Goal: Task Accomplishment & Management: Complete application form

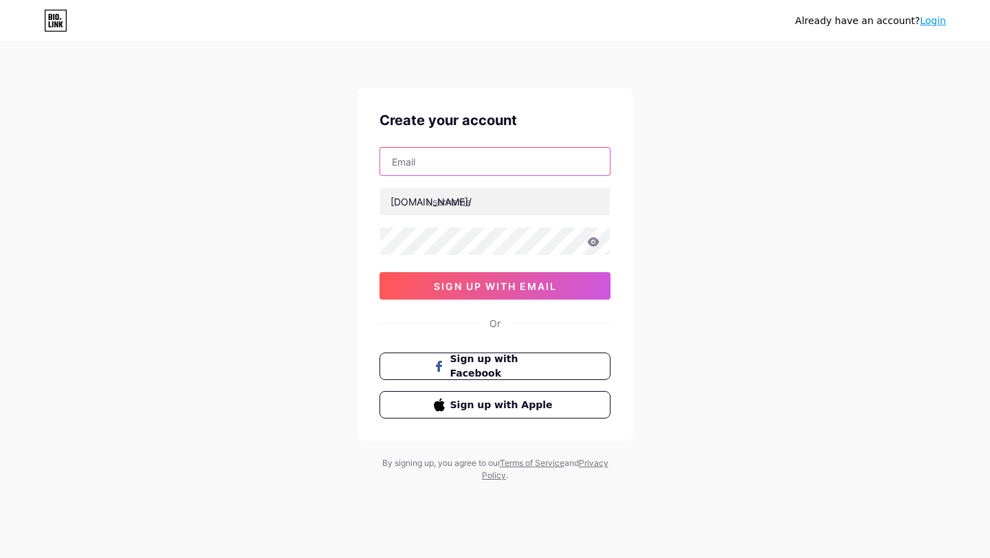
click at [476, 166] on input "text" at bounding box center [495, 162] width 230 height 28
type input "[EMAIL_ADDRESS][DOMAIN_NAME]"
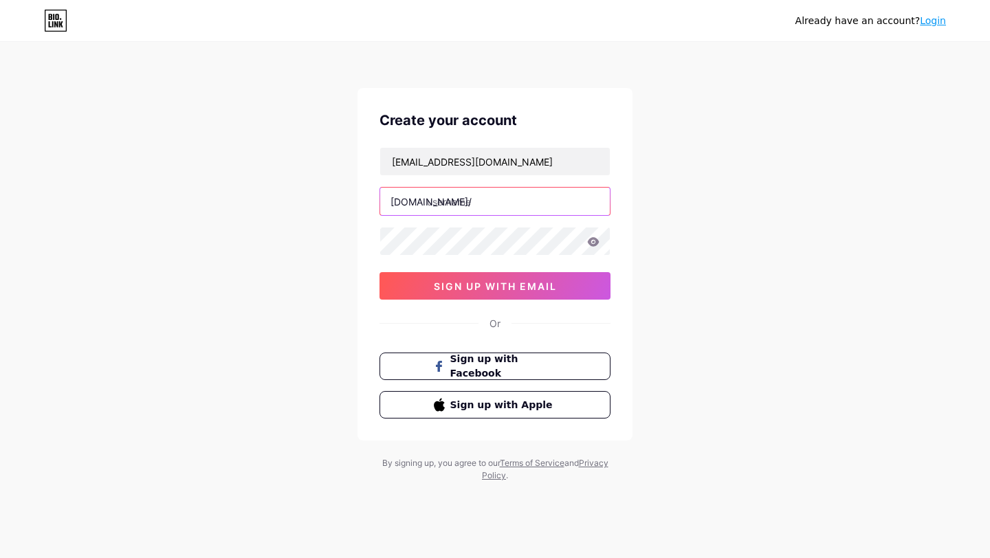
click at [466, 207] on input "text" at bounding box center [495, 202] width 230 height 28
type input "trustedsmmpamels"
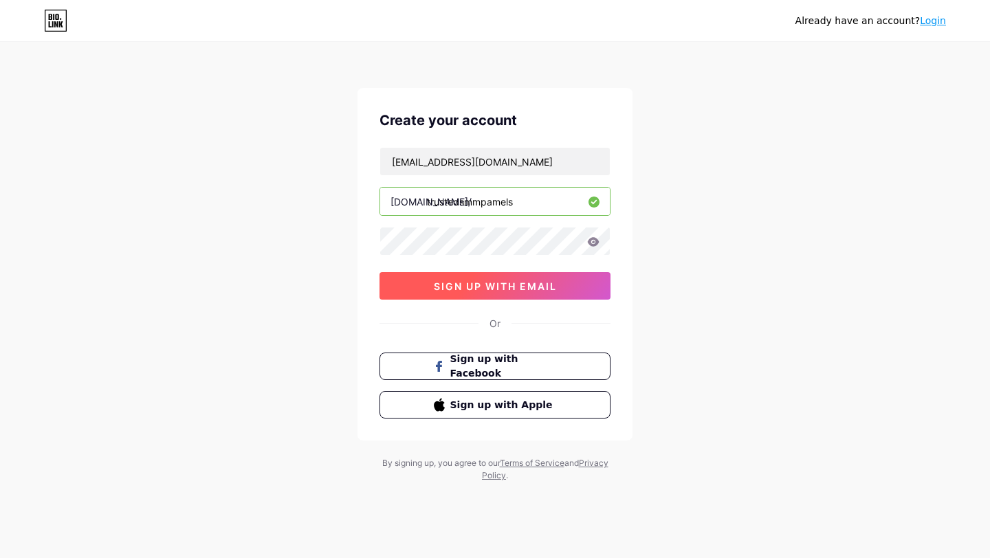
click at [514, 289] on span "sign up with email" at bounding box center [495, 287] width 123 height 12
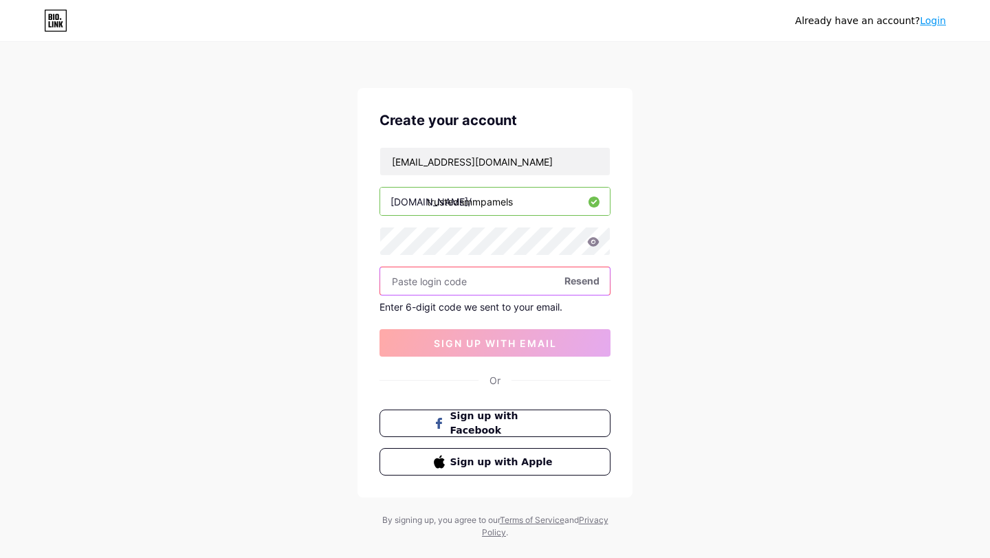
paste input "321211"
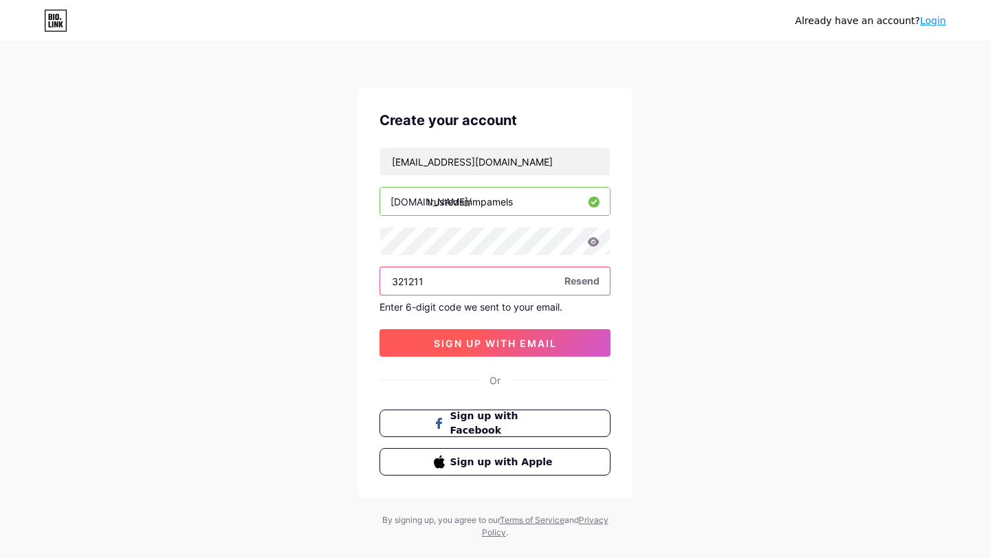
type input "321211"
click at [531, 342] on span "sign up with email" at bounding box center [495, 344] width 123 height 12
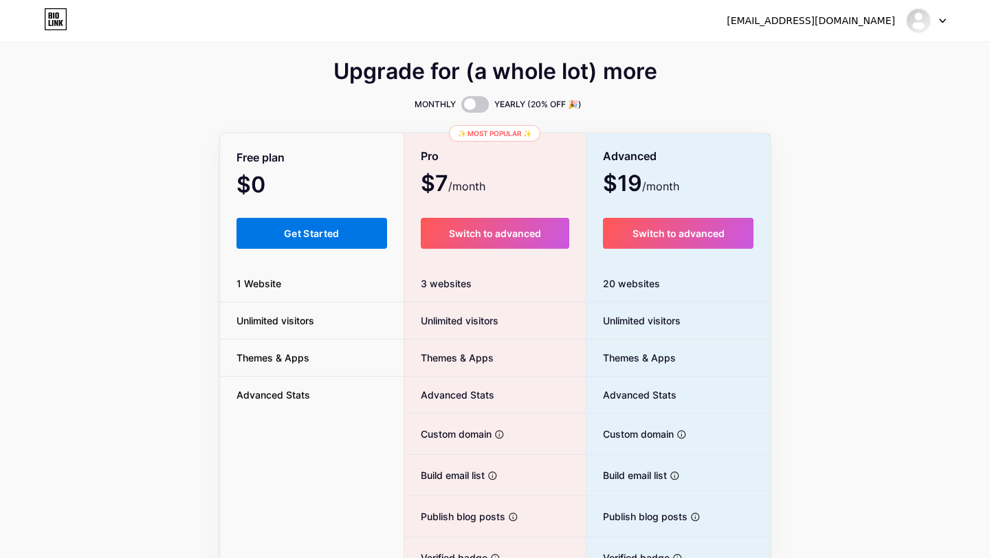
click at [338, 220] on button "Get Started" at bounding box center [312, 233] width 151 height 31
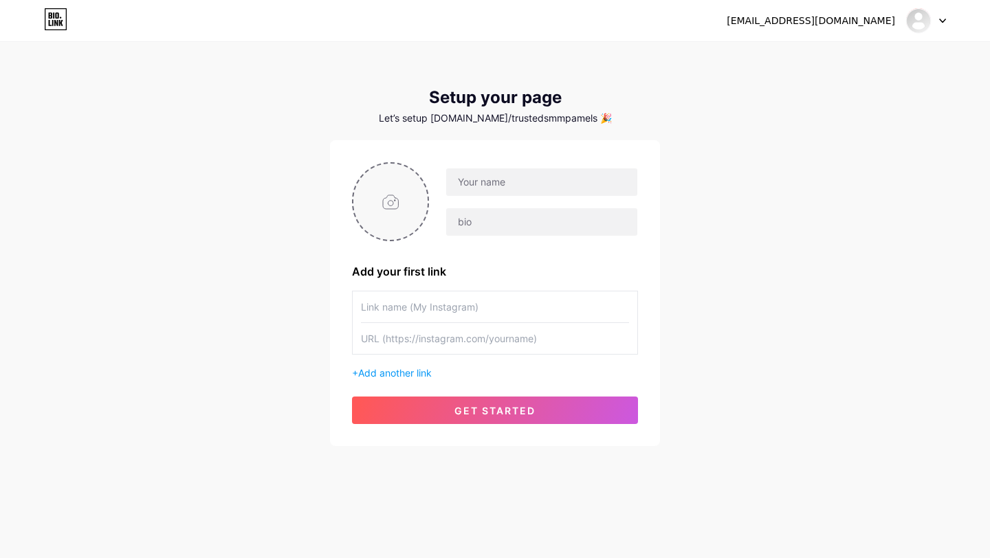
click at [397, 201] on input "file" at bounding box center [390, 202] width 74 height 76
type input "C:\fakepath\Untidddtled.jpg"
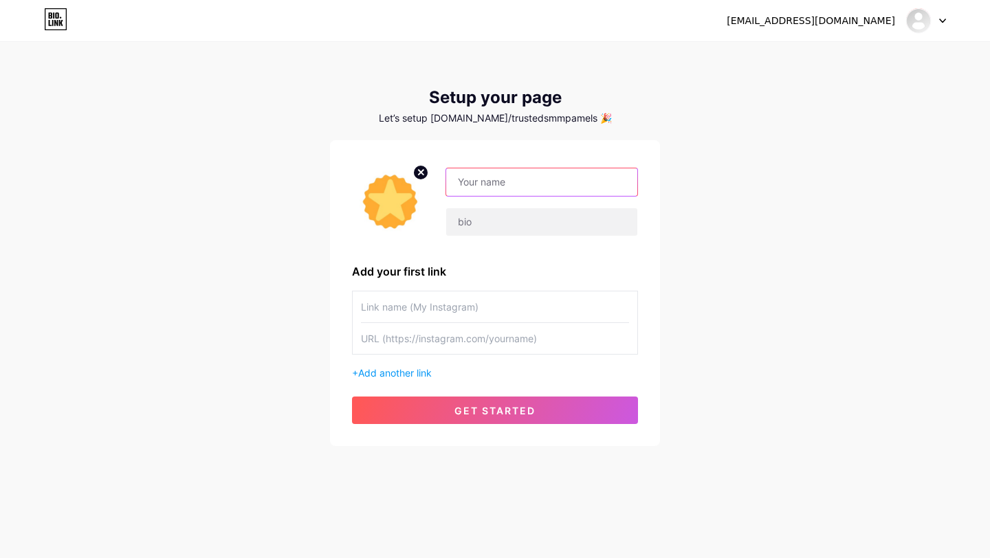
click at [531, 175] on input "text" at bounding box center [541, 182] width 191 height 28
type input "Trusted SMM Panels"
click at [430, 305] on input "text" at bounding box center [495, 307] width 268 height 31
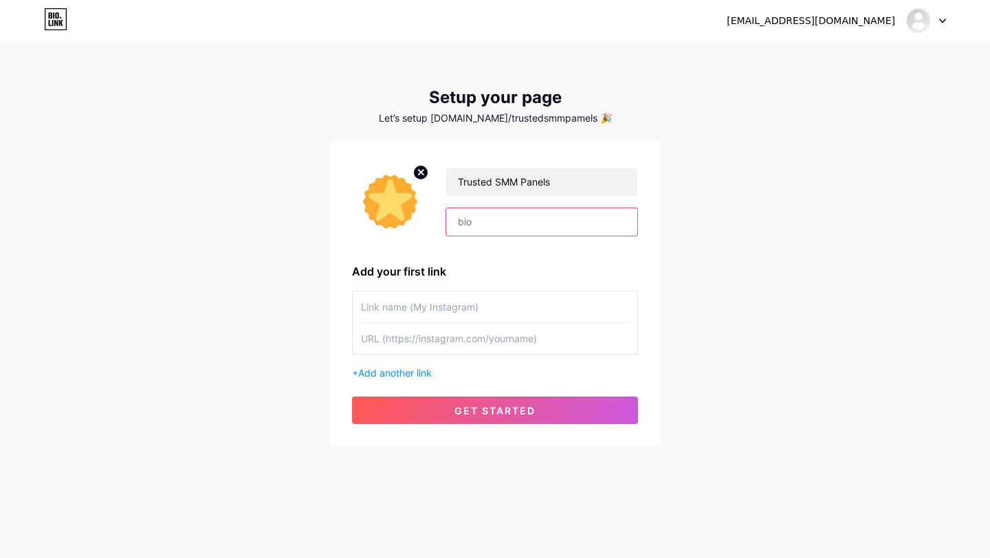
click at [494, 226] on input "text" at bounding box center [541, 222] width 191 height 28
paste input "Welcome to Trusted SMM Panel – your reliable guide to discovering the most trus…"
type input "Welcome to Trusted SMM Panel – your reliable guide to discovering the most trus…"
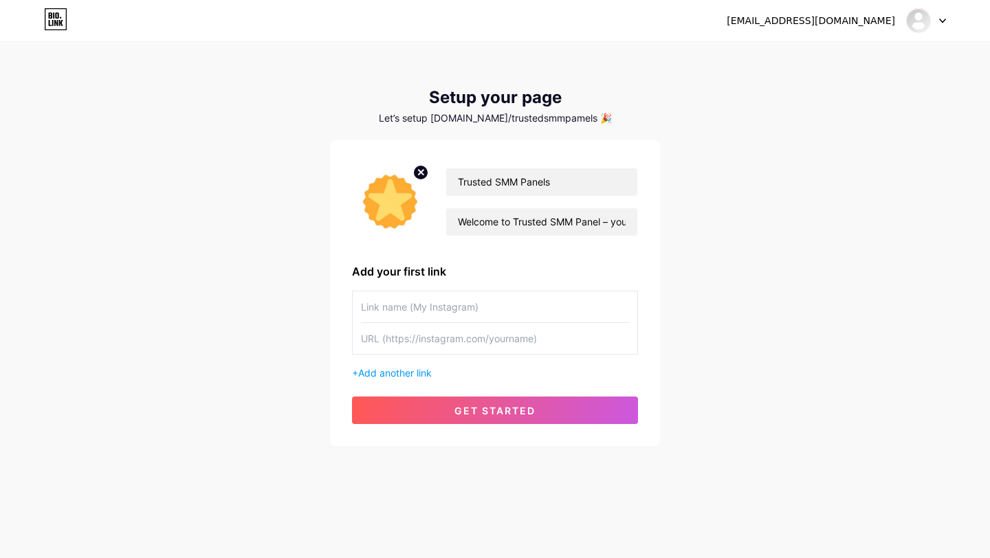
click at [430, 312] on input "text" at bounding box center [495, 307] width 268 height 31
click at [500, 343] on input "text" at bounding box center [495, 338] width 268 height 31
paste input "[URL][DOMAIN_NAME]"
drag, startPoint x: 505, startPoint y: 337, endPoint x: 622, endPoint y: 336, distance: 116.2
click at [622, 336] on input "[URL][DOMAIN_NAME] SMM Panels" at bounding box center [495, 338] width 268 height 31
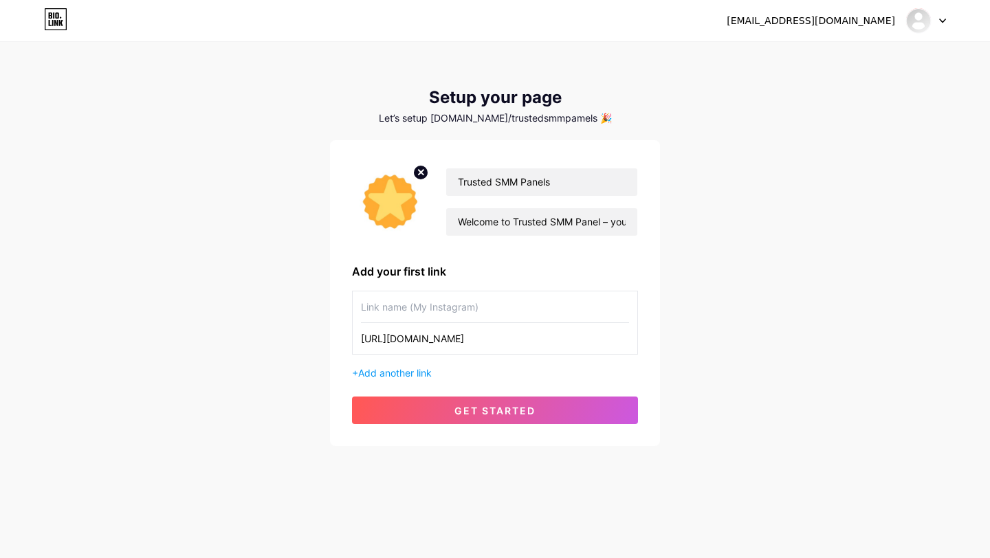
type input "[URL][DOMAIN_NAME]"
click at [516, 286] on div "Trusted SMM Panels Welcome to Trusted SMM Panel – your reliable guide to discov…" at bounding box center [495, 293] width 286 height 262
click at [507, 305] on input "text" at bounding box center [495, 307] width 268 height 31
paste input "Trusted SMM Panels"
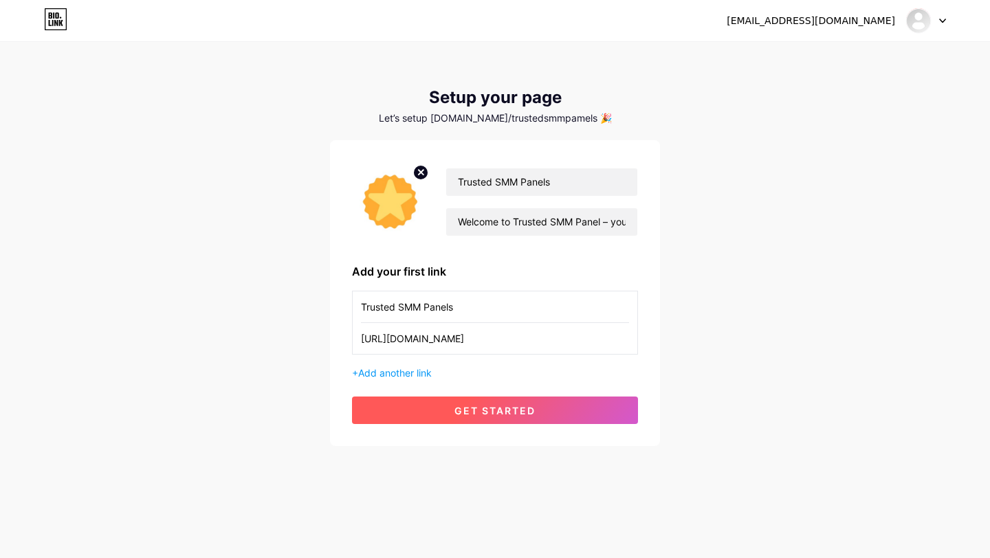
type input "Trusted SMM Panels"
click at [479, 418] on button "get started" at bounding box center [495, 411] width 286 height 28
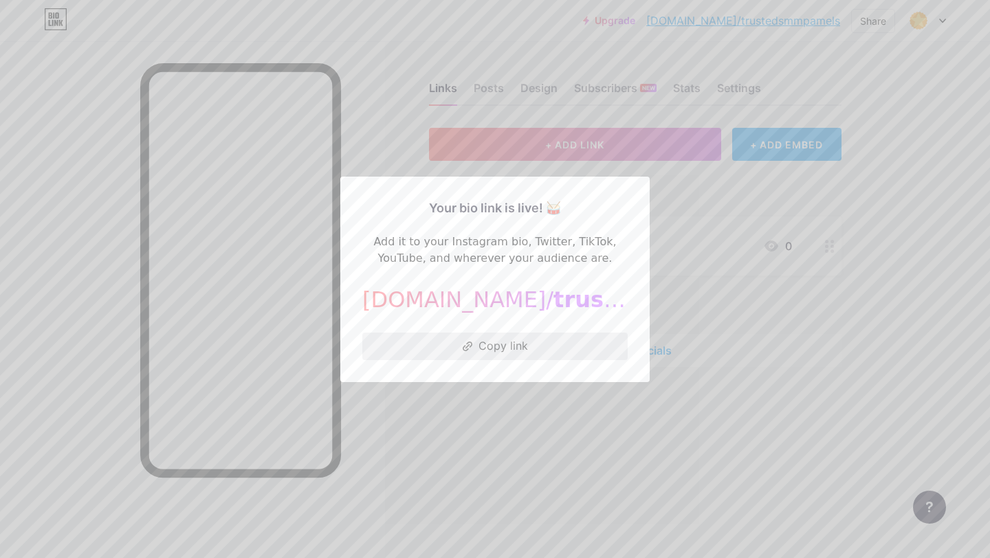
click at [510, 336] on button "Copy link" at bounding box center [494, 347] width 265 height 28
click at [554, 301] on span "trustedsmmpamels" at bounding box center [673, 300] width 239 height 26
click at [682, 248] on div at bounding box center [495, 279] width 990 height 558
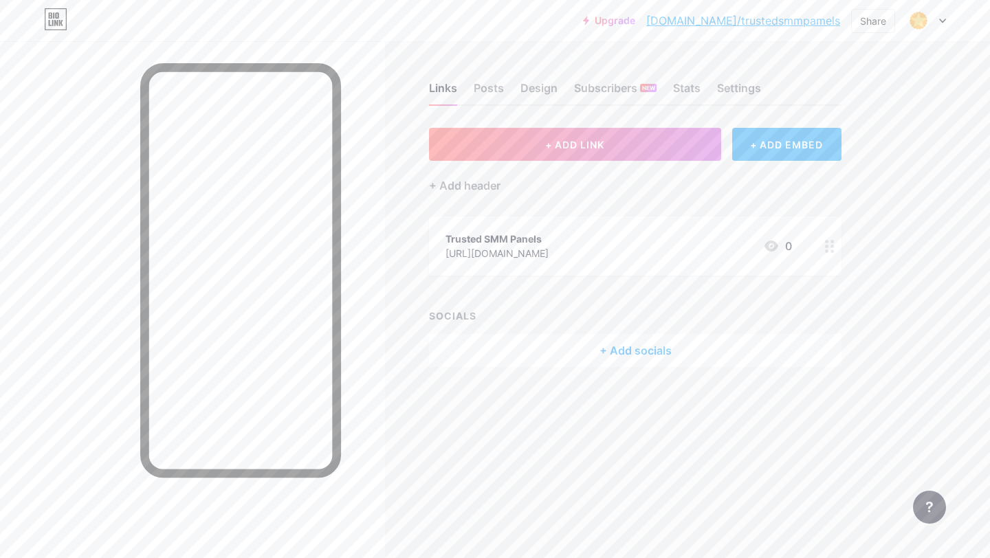
click at [934, 21] on div at bounding box center [926, 20] width 40 height 25
click at [852, 162] on link "Account settings" at bounding box center [860, 156] width 171 height 37
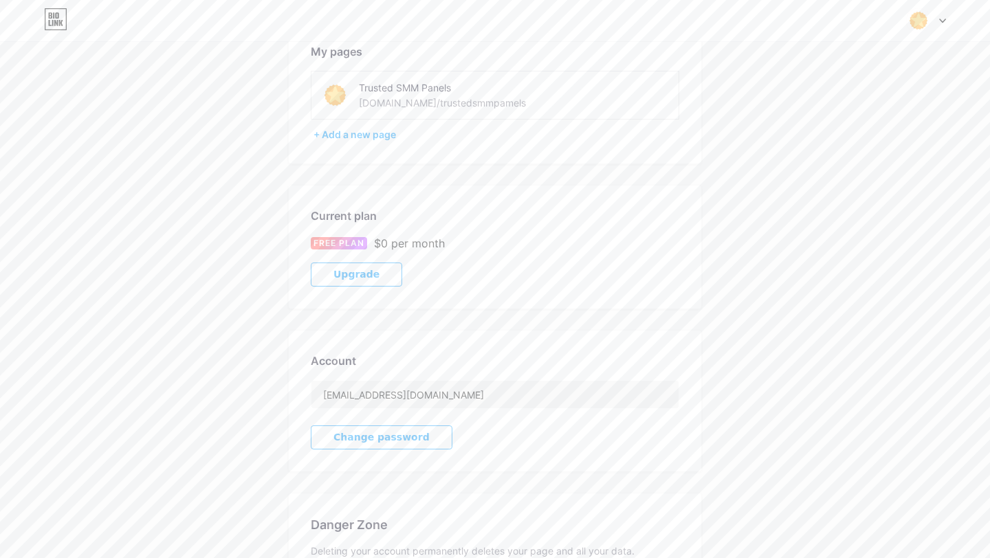
scroll to position [19, 0]
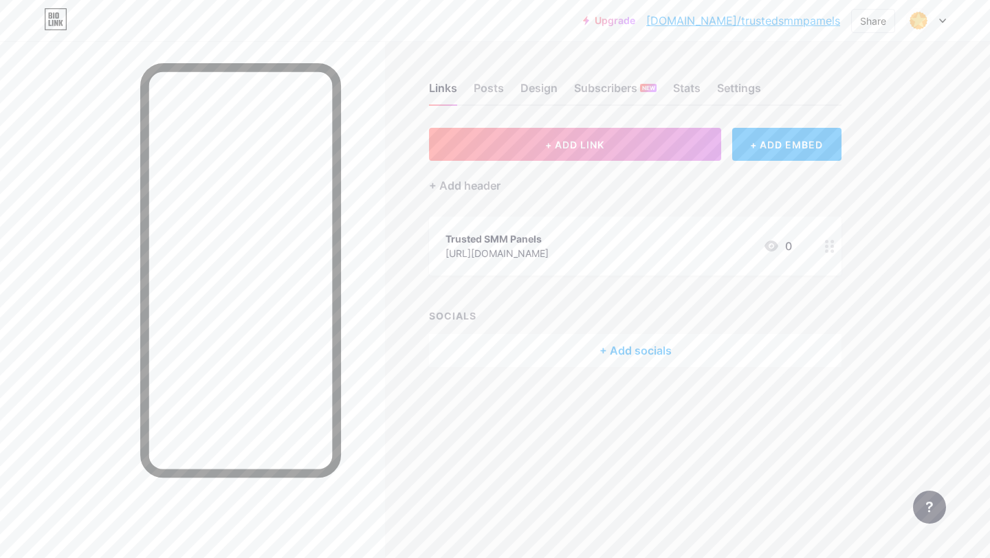
click at [532, 237] on div "Trusted SMM Panels" at bounding box center [497, 239] width 103 height 14
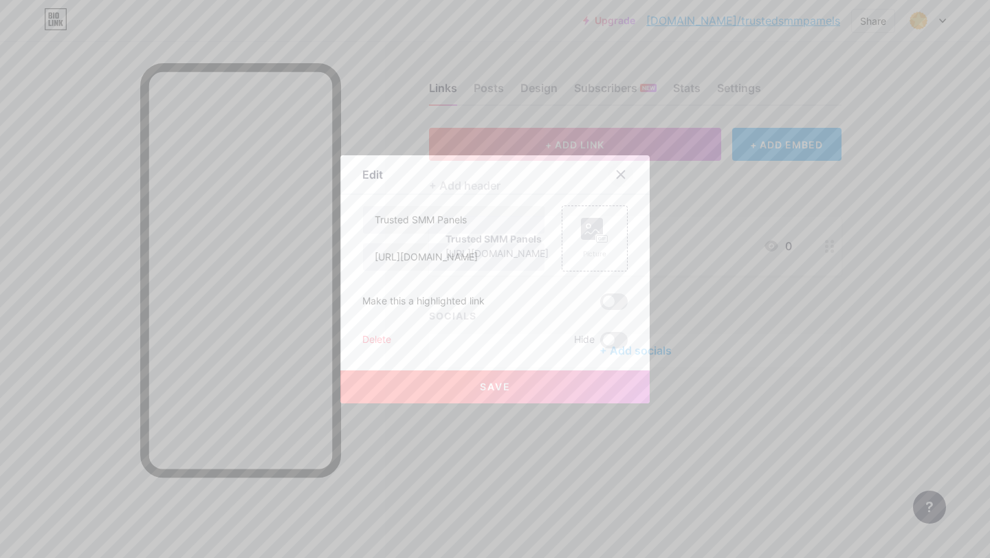
click at [625, 168] on div at bounding box center [621, 174] width 25 height 25
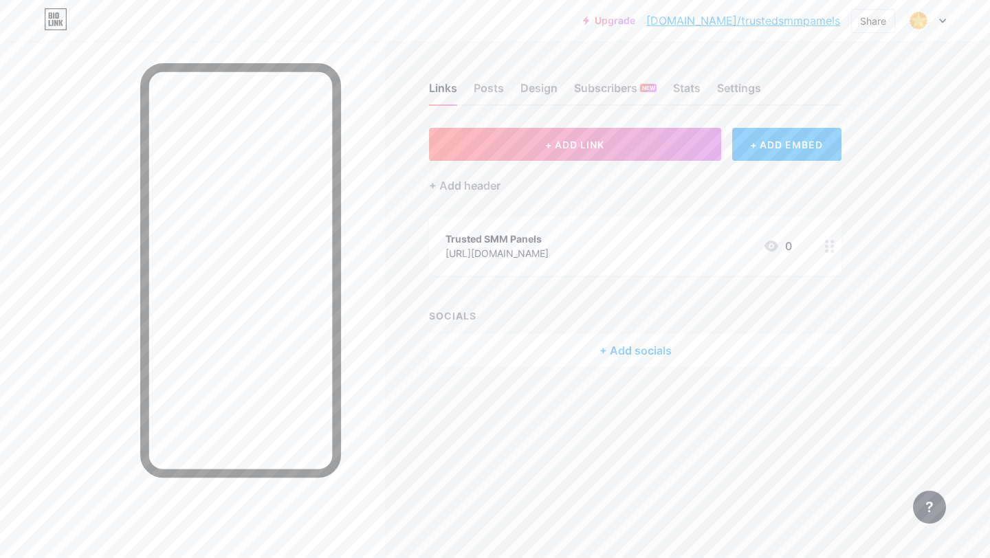
click at [831, 252] on div at bounding box center [829, 246] width 23 height 59
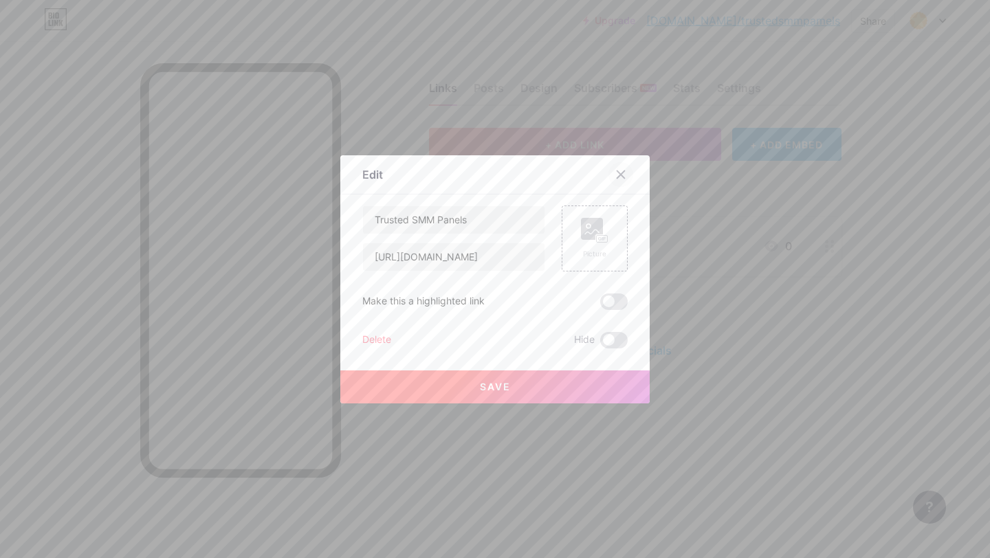
click at [626, 175] on icon at bounding box center [620, 174] width 11 height 11
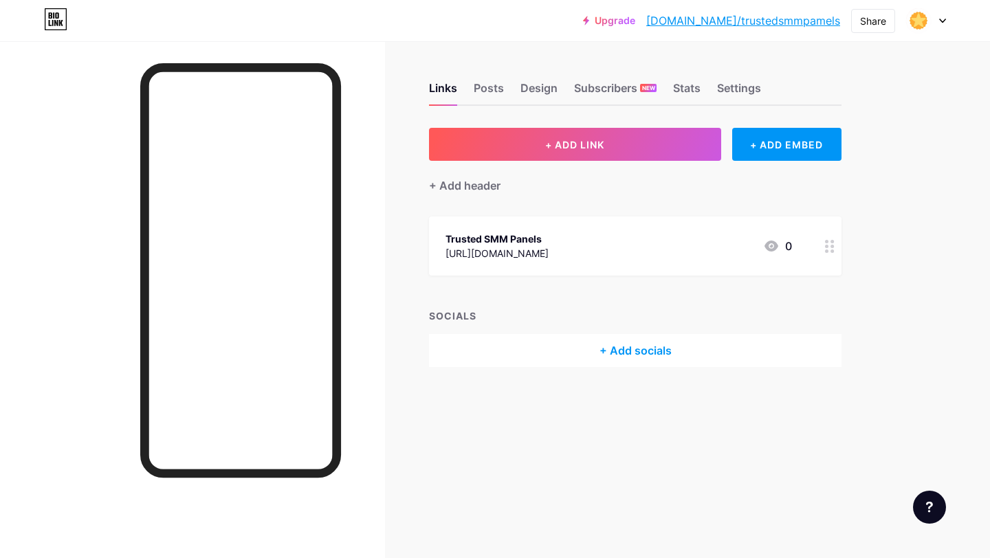
click at [546, 233] on div "Trusted SMM Panels" at bounding box center [497, 239] width 103 height 14
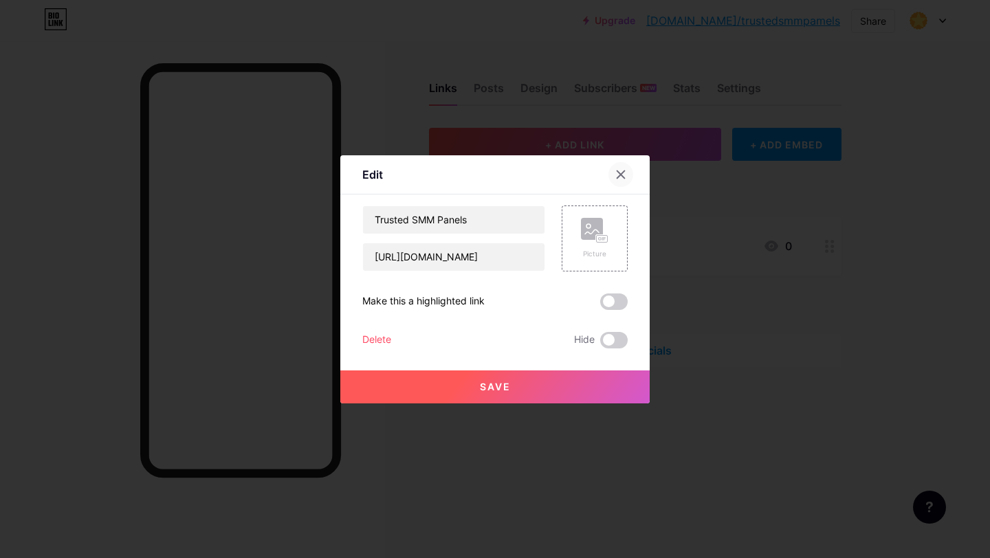
click at [621, 171] on icon at bounding box center [620, 174] width 11 height 11
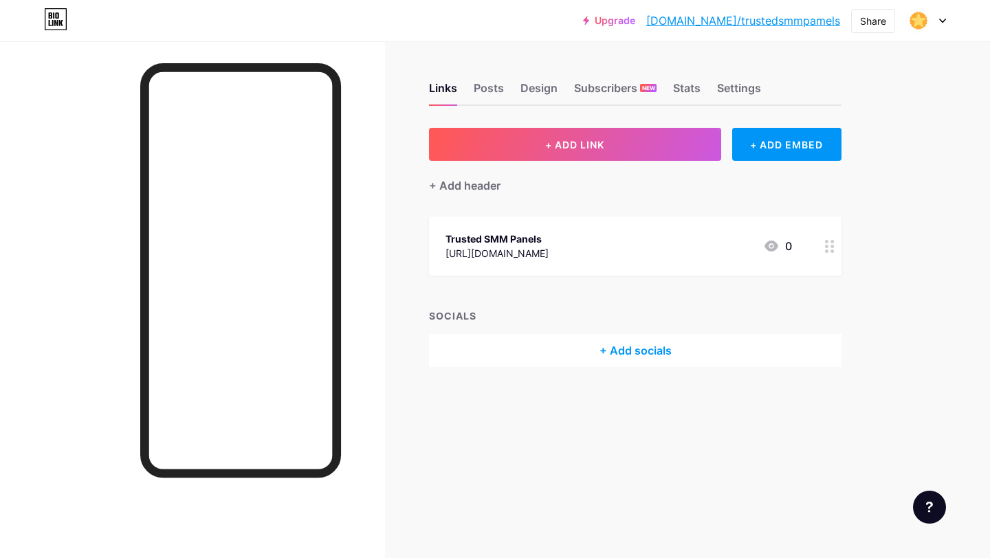
click at [936, 22] on div at bounding box center [926, 20] width 40 height 25
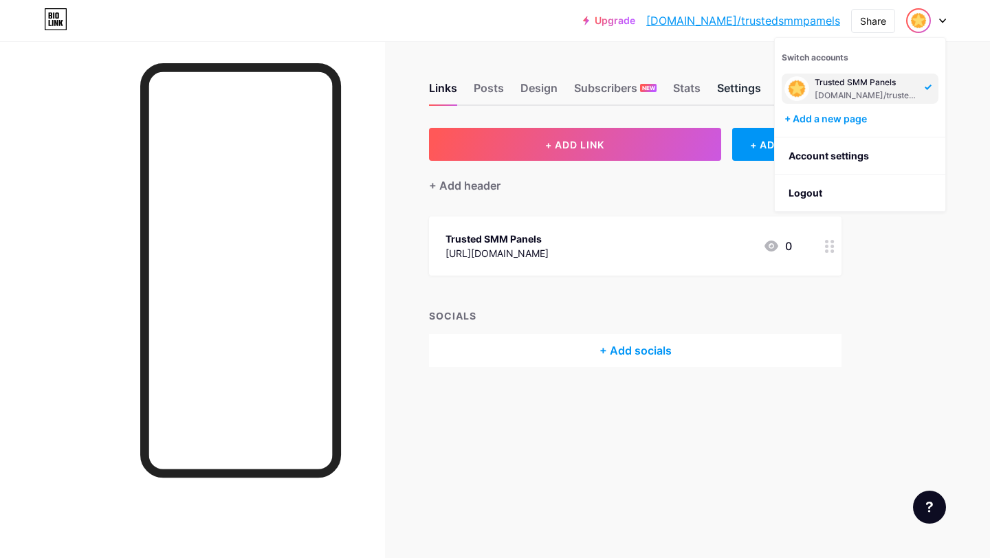
click at [743, 84] on div "Settings" at bounding box center [739, 92] width 44 height 25
